Goal: Transaction & Acquisition: Purchase product/service

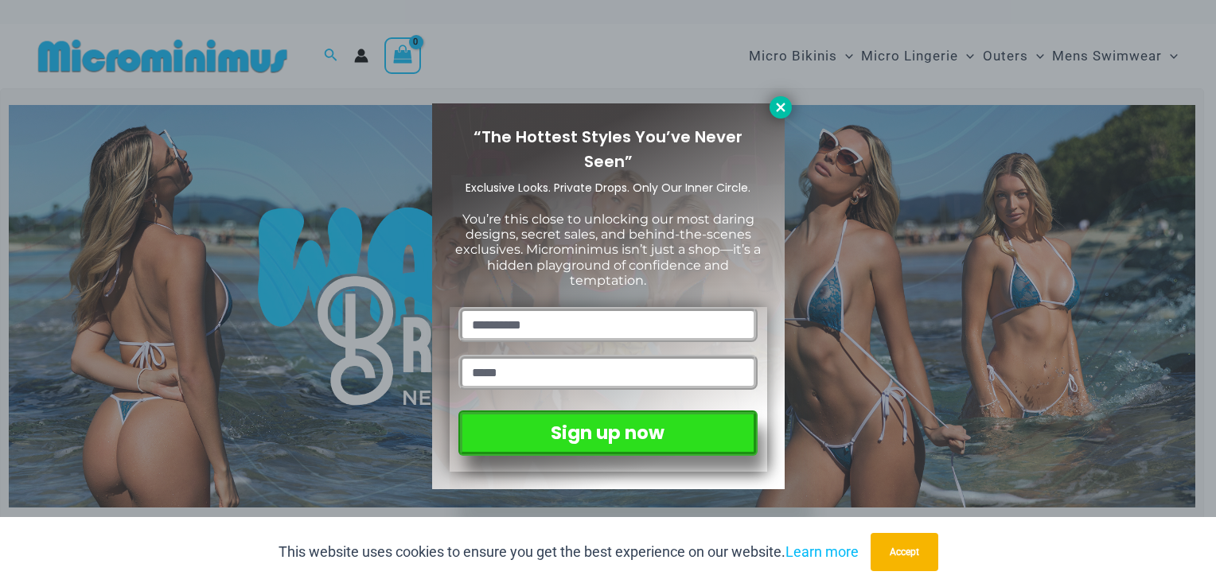
click at [786, 107] on icon at bounding box center [780, 107] width 14 height 14
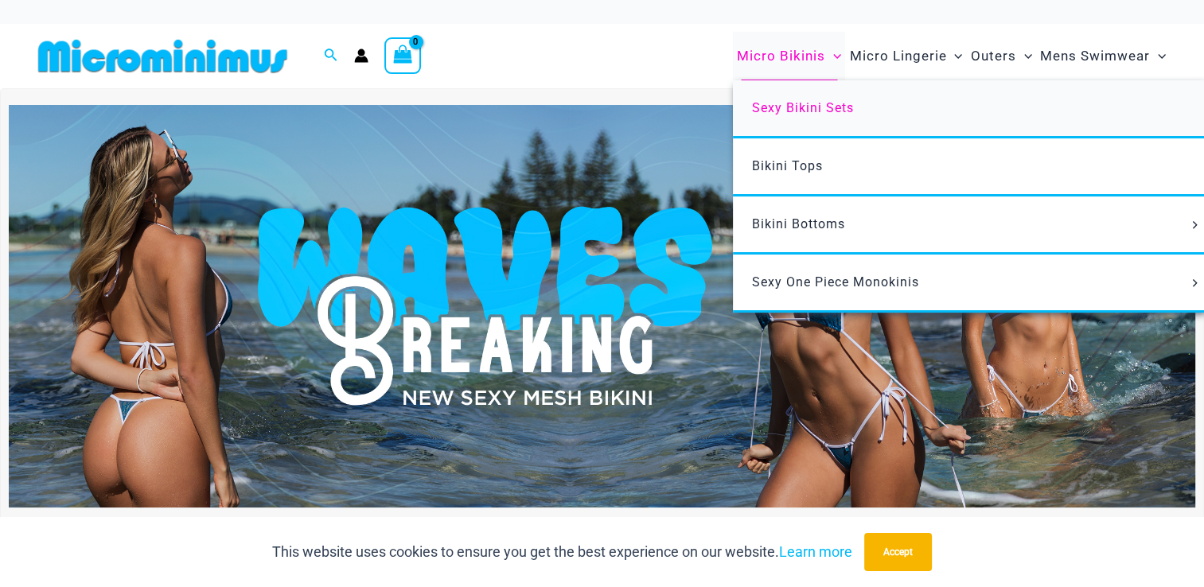
click at [806, 105] on span "Sexy Bikini Sets" at bounding box center [803, 107] width 102 height 15
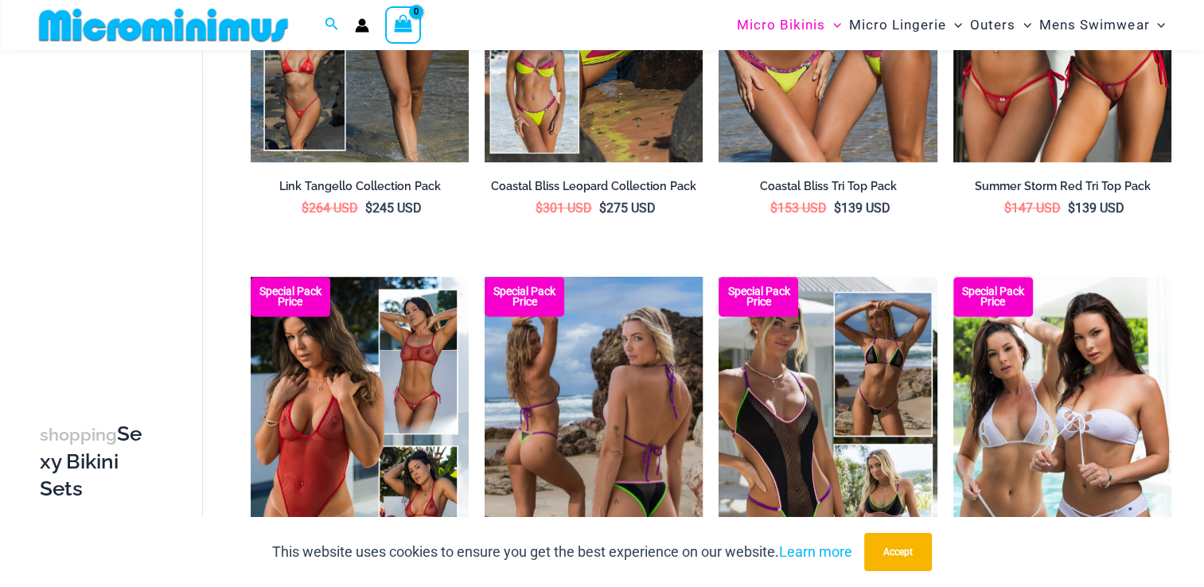
scroll to position [942, 0]
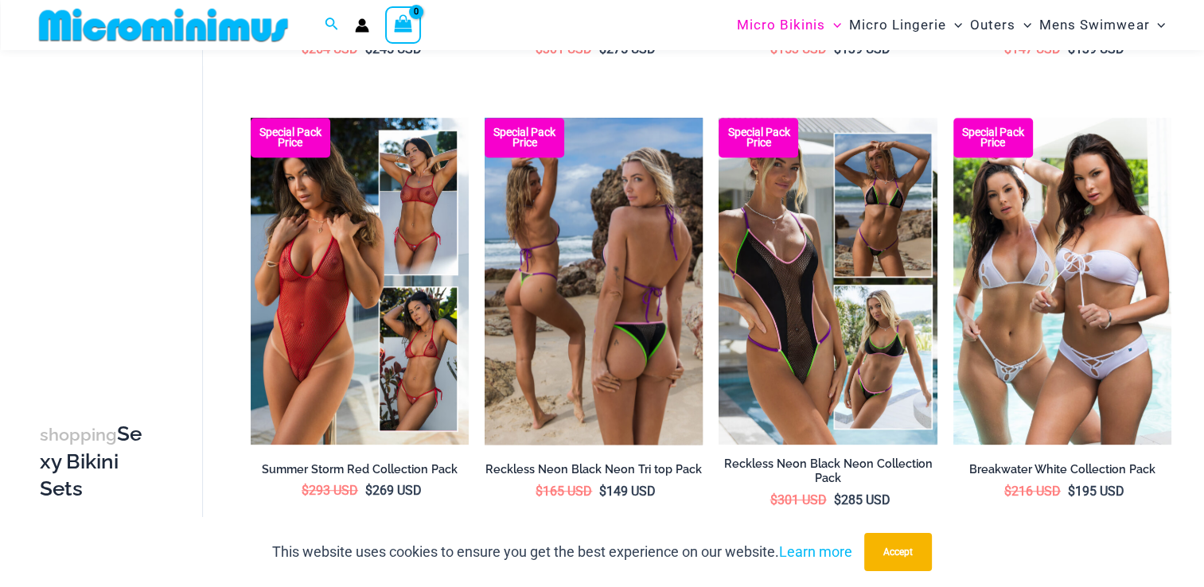
click at [617, 251] on img at bounding box center [594, 281] width 218 height 327
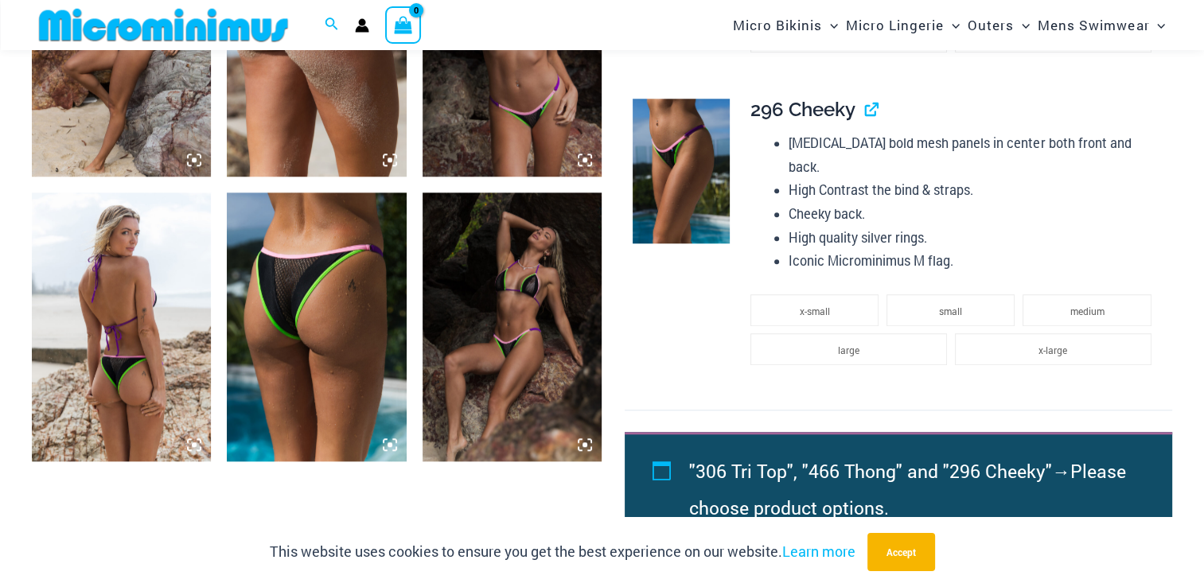
scroll to position [1422, 0]
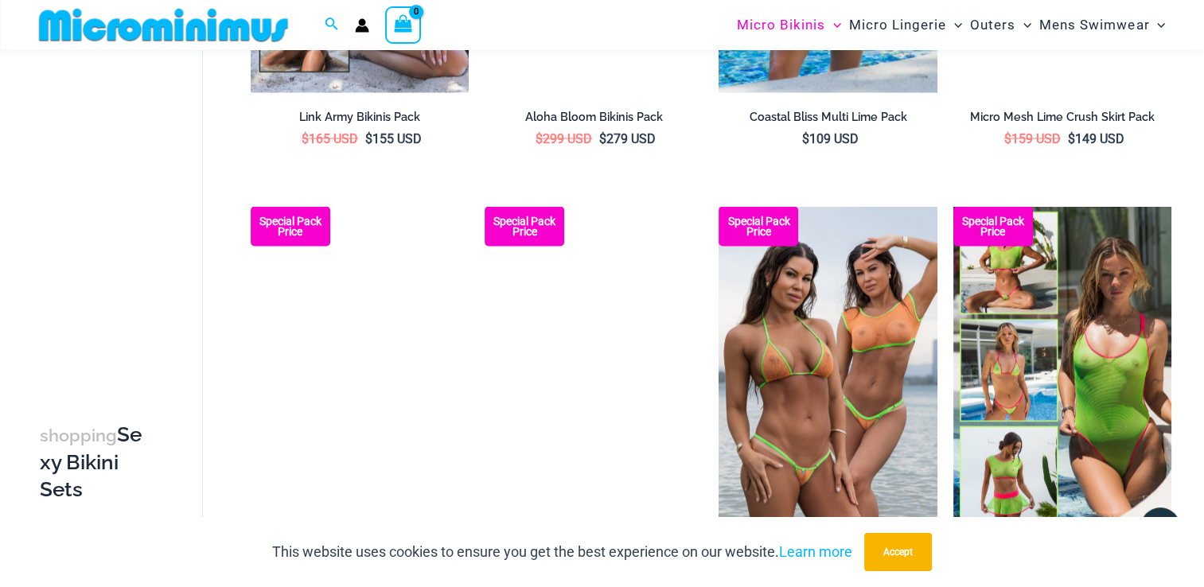
scroll to position [3157, 0]
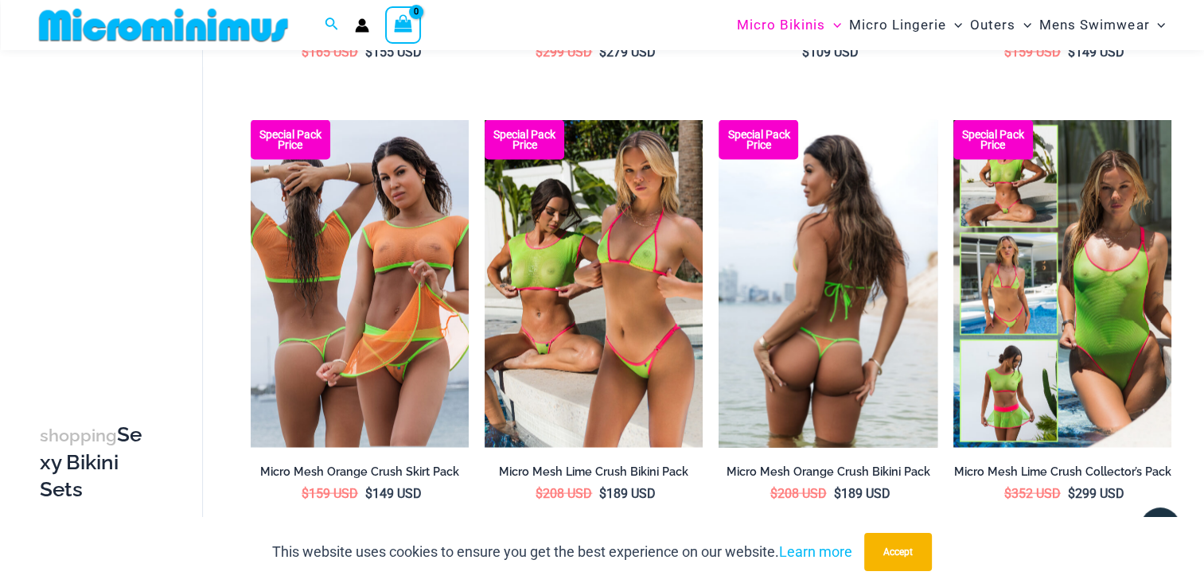
click at [796, 250] on img at bounding box center [827, 283] width 218 height 327
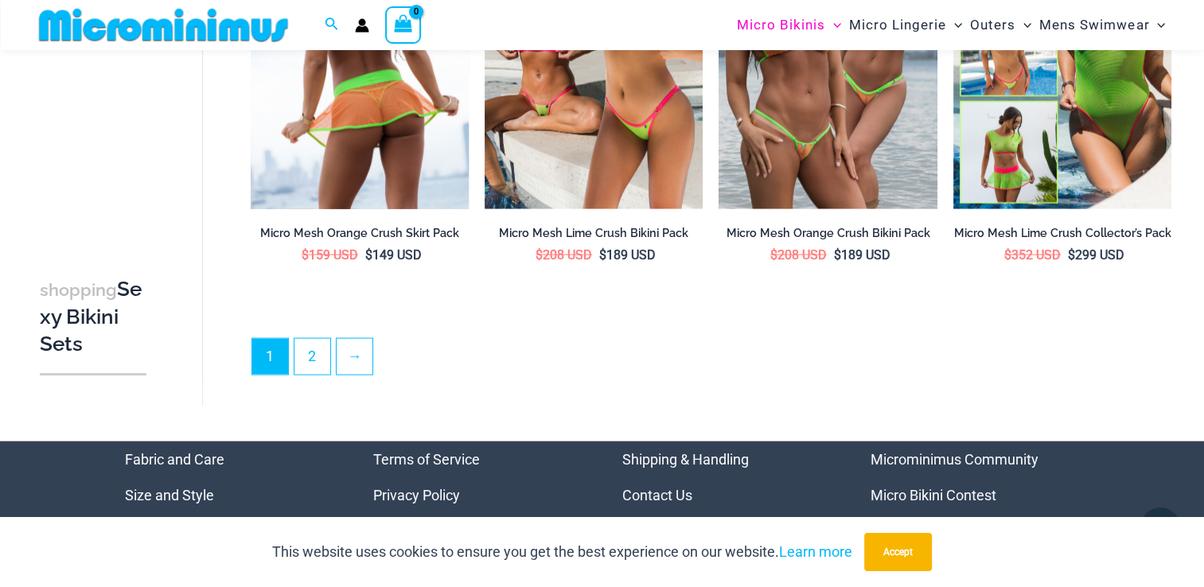
scroll to position [3555, 0]
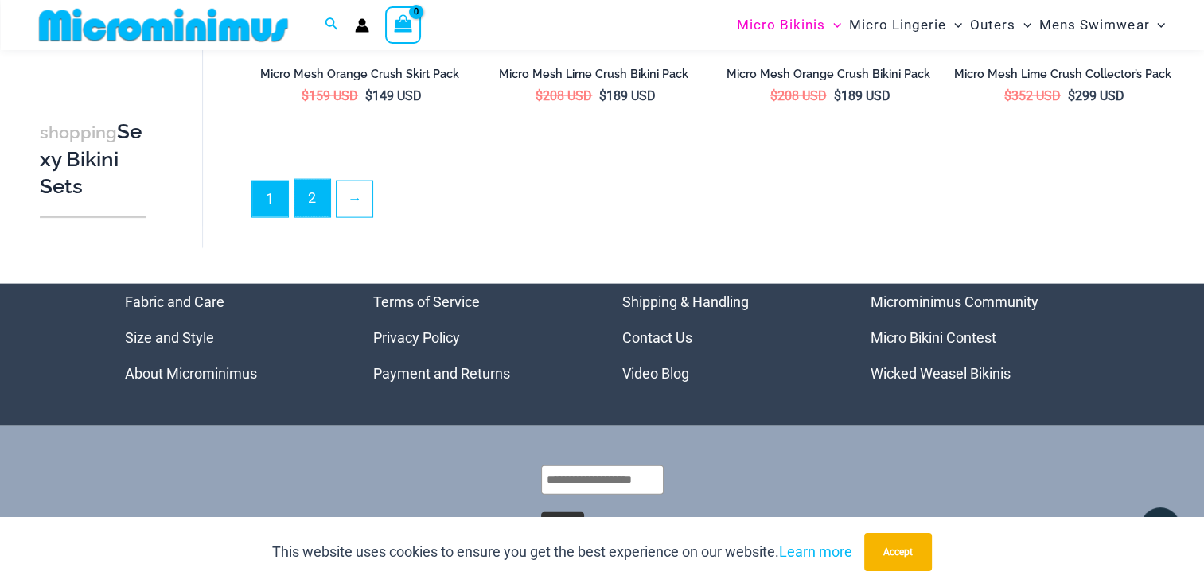
click at [302, 196] on link "2" at bounding box center [312, 198] width 36 height 37
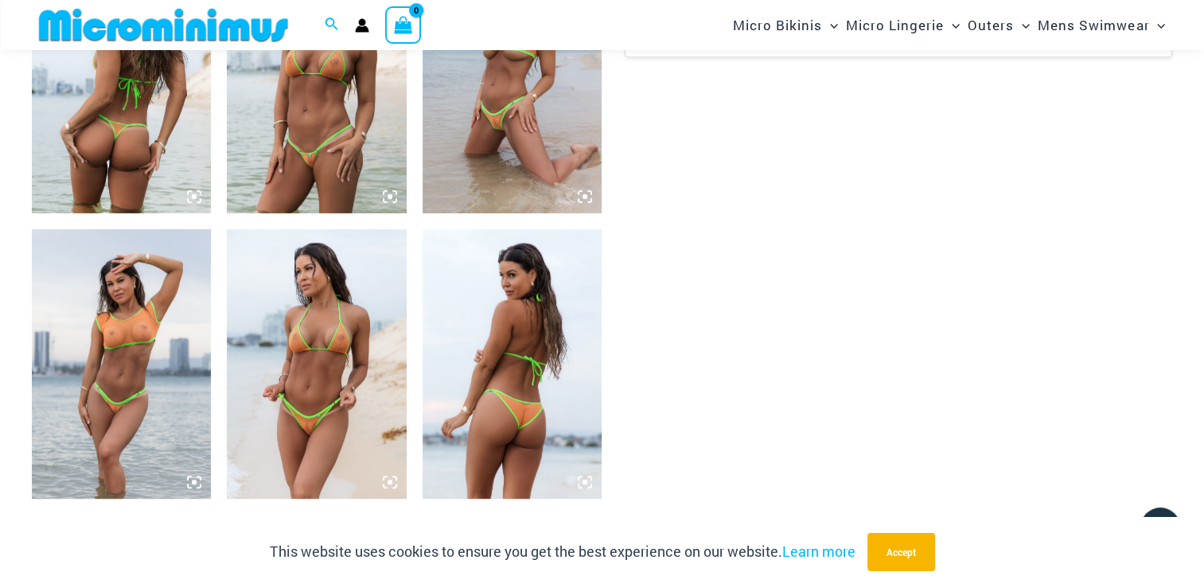
scroll to position [1100, 0]
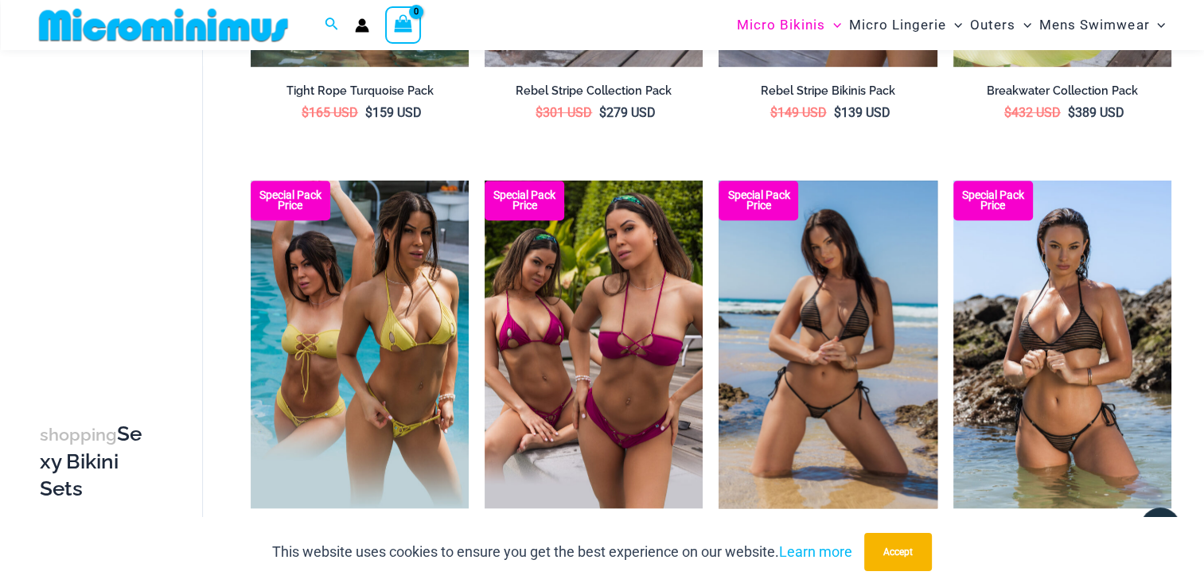
scroll to position [1419, 0]
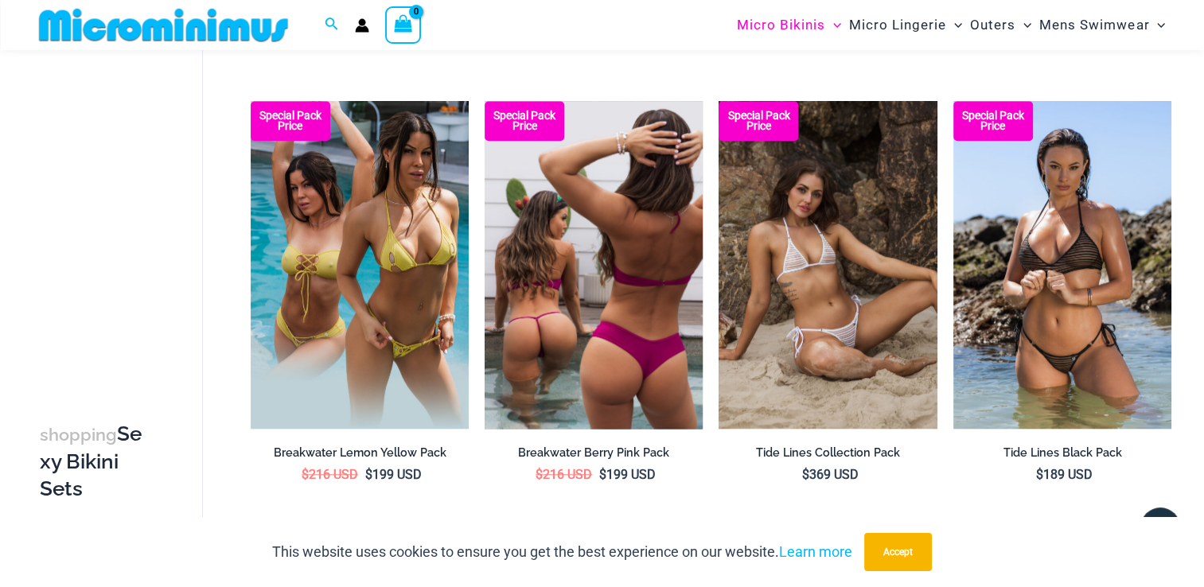
click at [635, 251] on img at bounding box center [594, 264] width 218 height 327
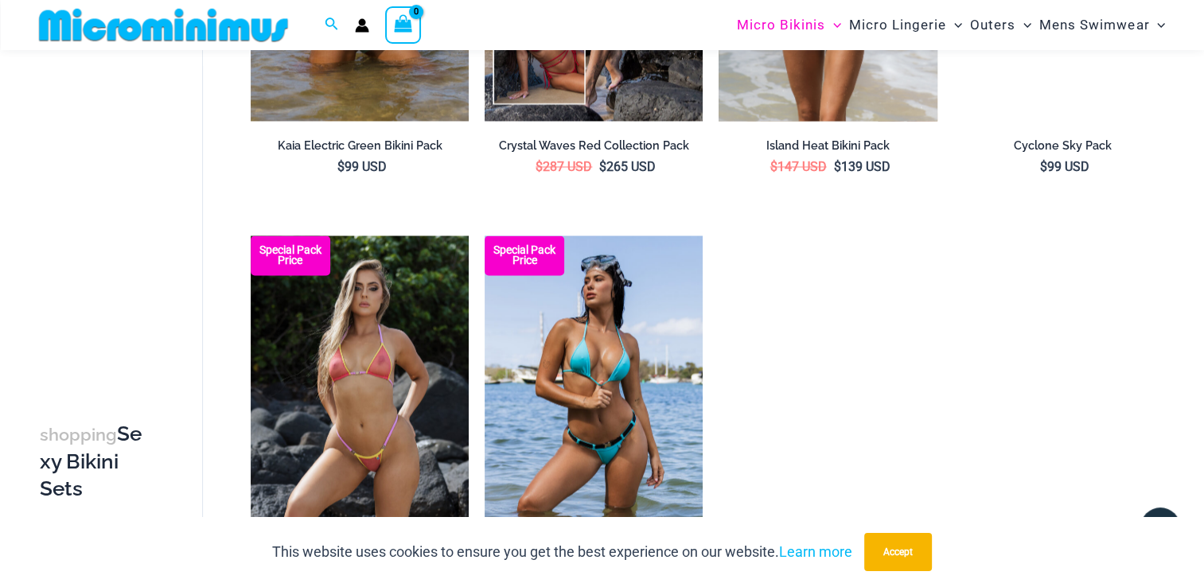
scroll to position [2612, 0]
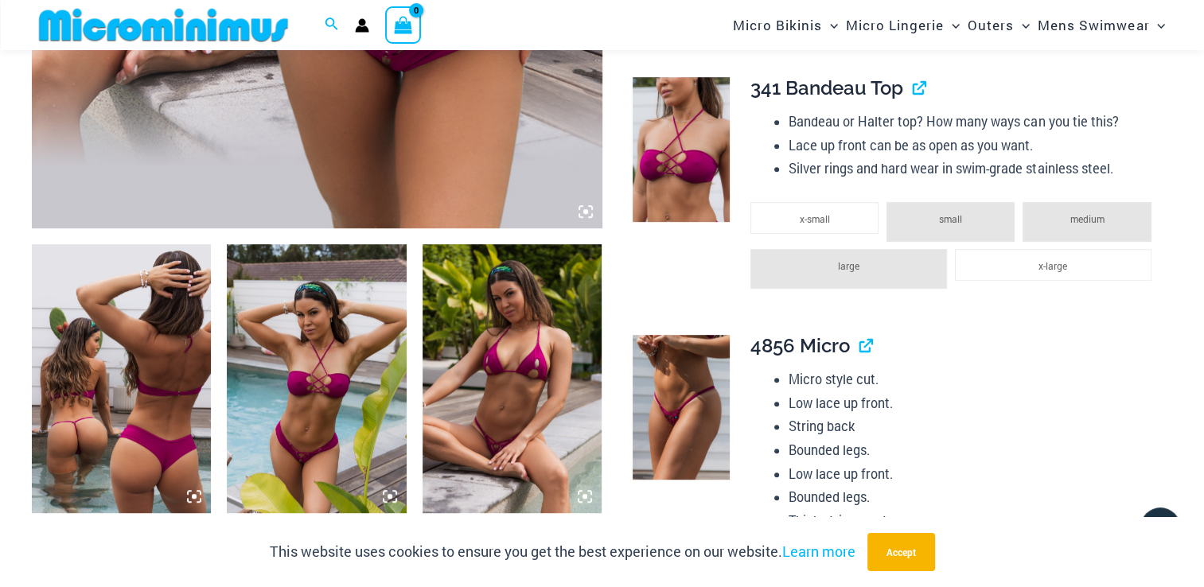
scroll to position [782, 0]
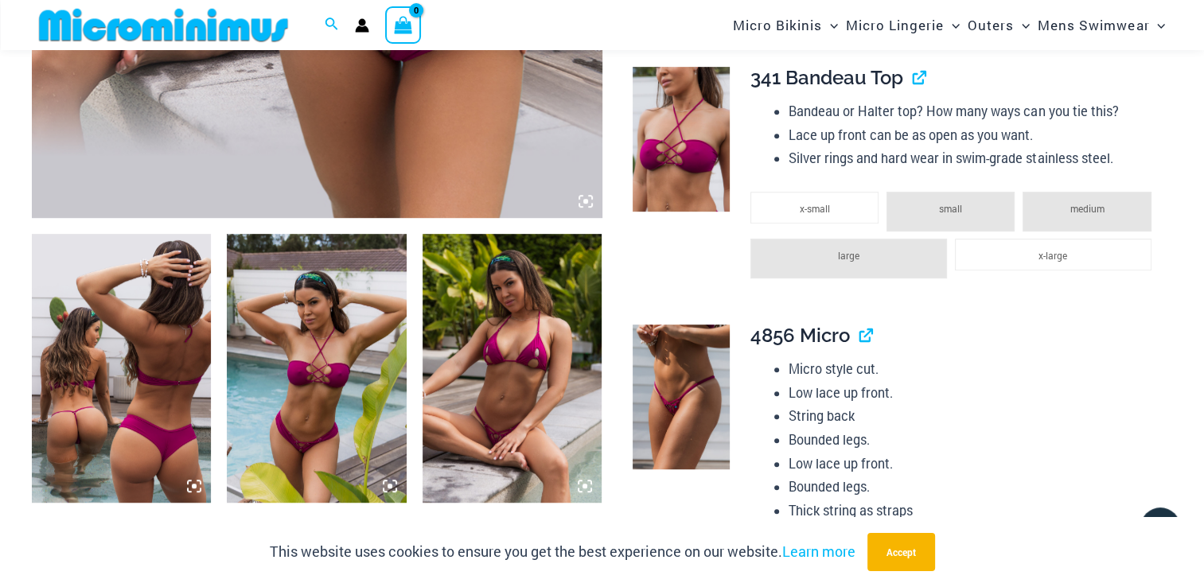
click at [513, 329] on img at bounding box center [511, 368] width 179 height 269
